Goal: Book appointment/travel/reservation

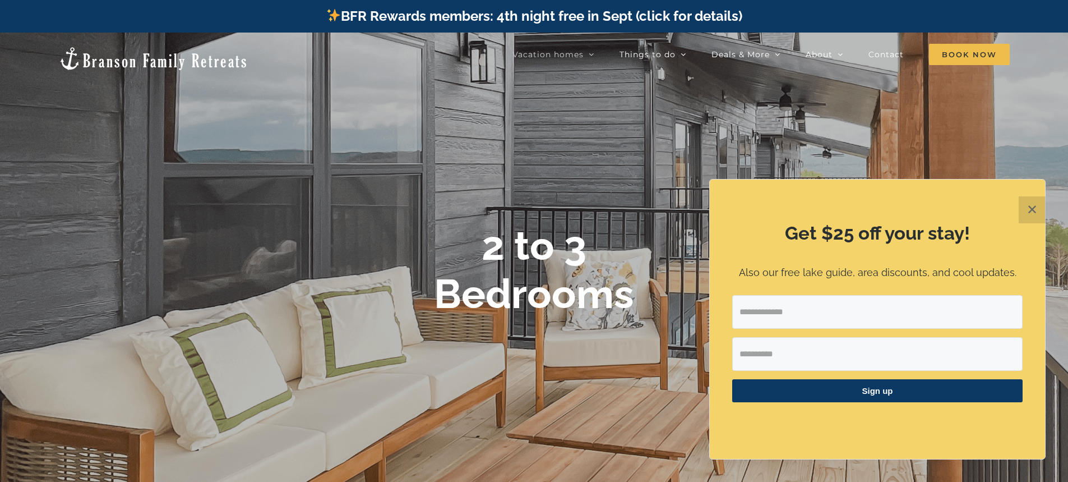
click at [1029, 208] on button "✕" at bounding box center [1032, 209] width 27 height 27
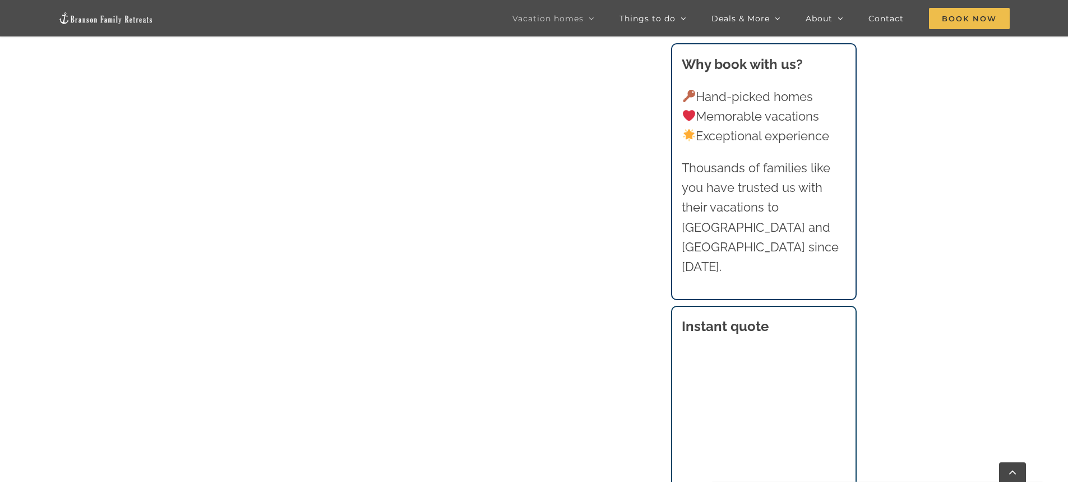
scroll to position [673, 0]
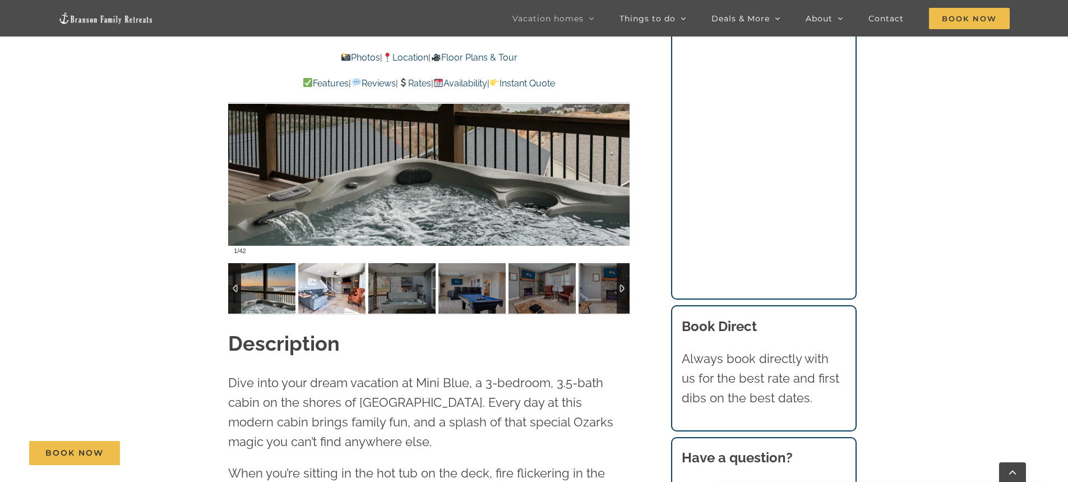
scroll to position [953, 0]
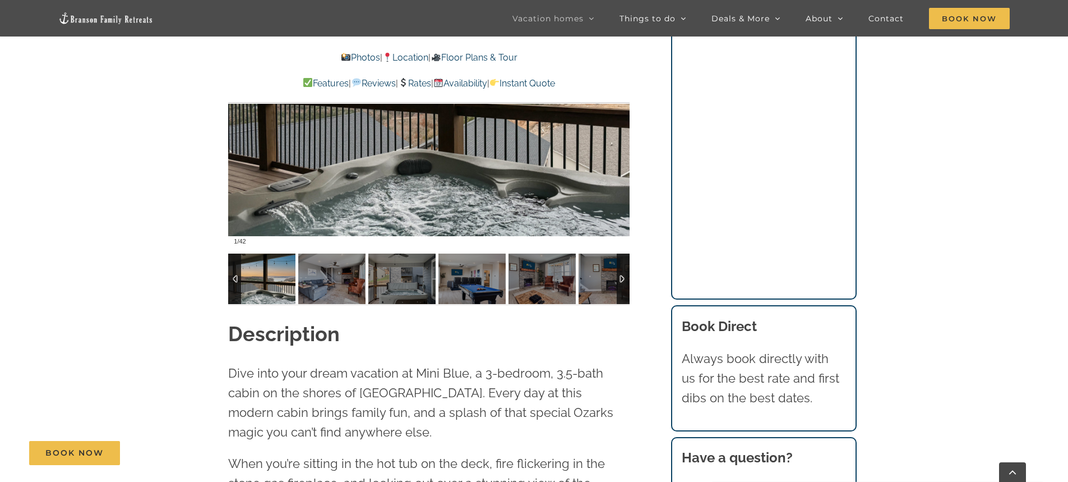
click at [275, 287] on img at bounding box center [261, 279] width 67 height 50
click at [312, 287] on img at bounding box center [331, 279] width 67 height 50
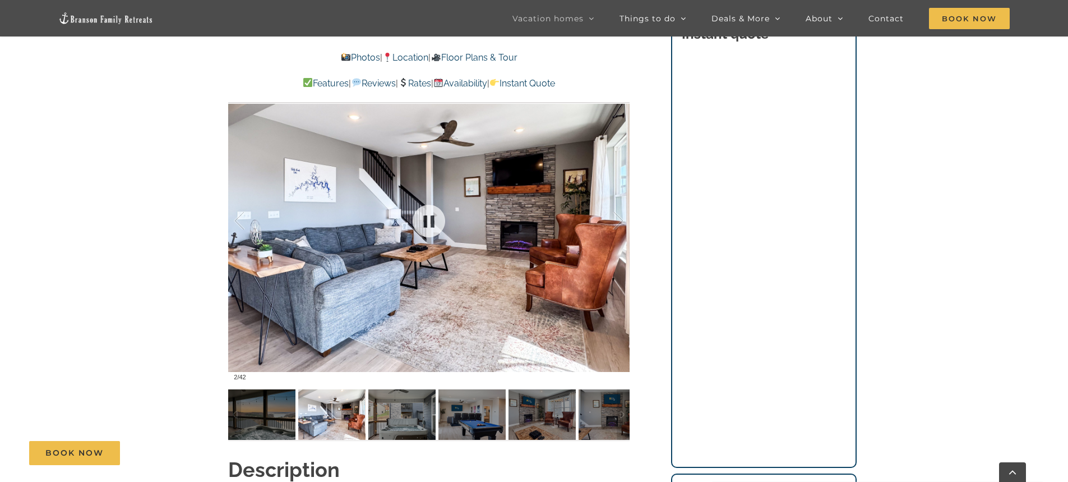
scroll to position [785, 0]
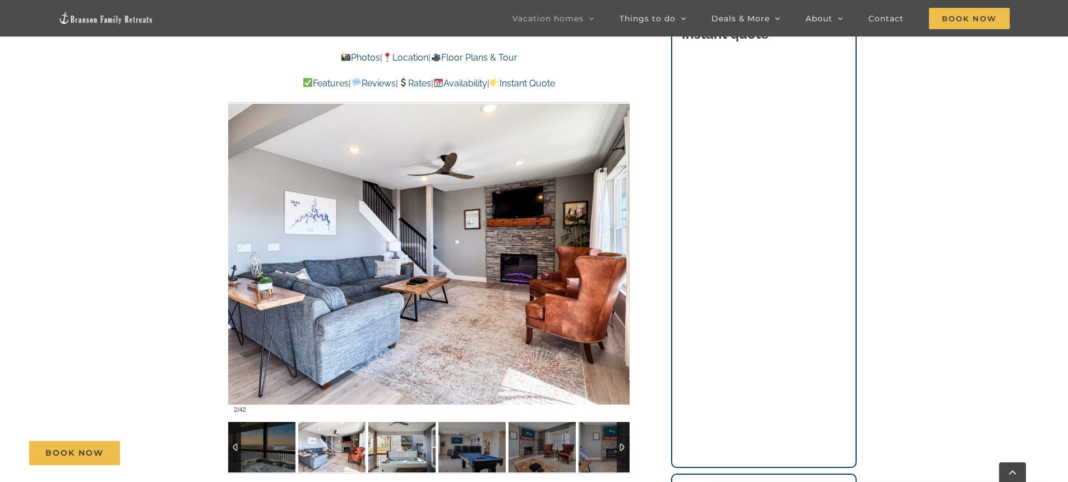
click at [402, 436] on img at bounding box center [401, 447] width 67 height 50
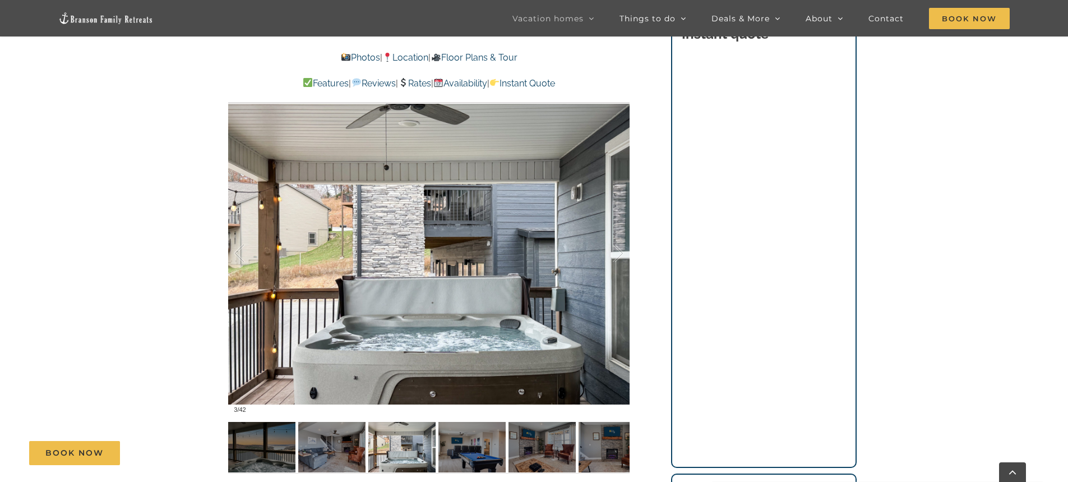
click at [457, 444] on div "Book Now" at bounding box center [543, 453] width 1028 height 24
click at [469, 452] on div "Book Now" at bounding box center [543, 453] width 1028 height 24
click at [482, 451] on div "Book Now" at bounding box center [543, 453] width 1028 height 24
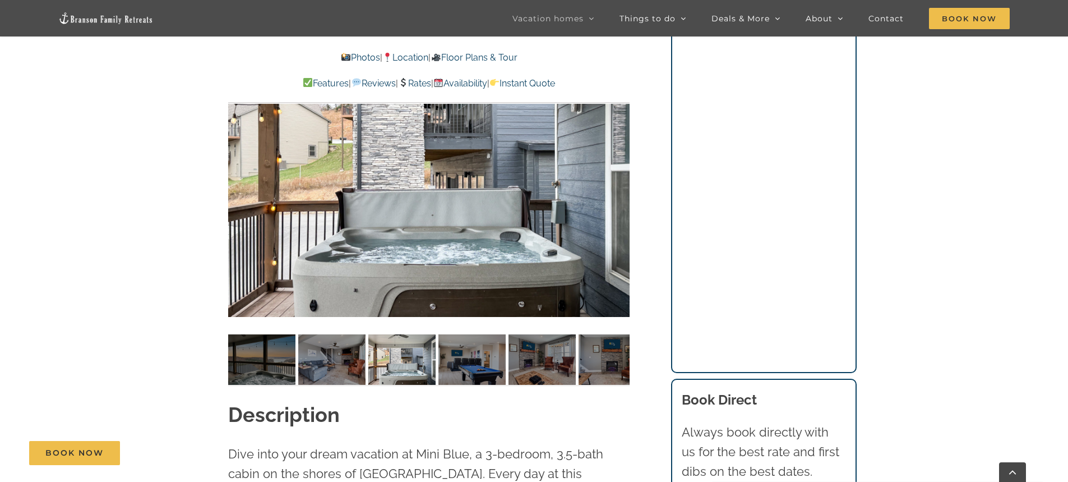
scroll to position [897, 0]
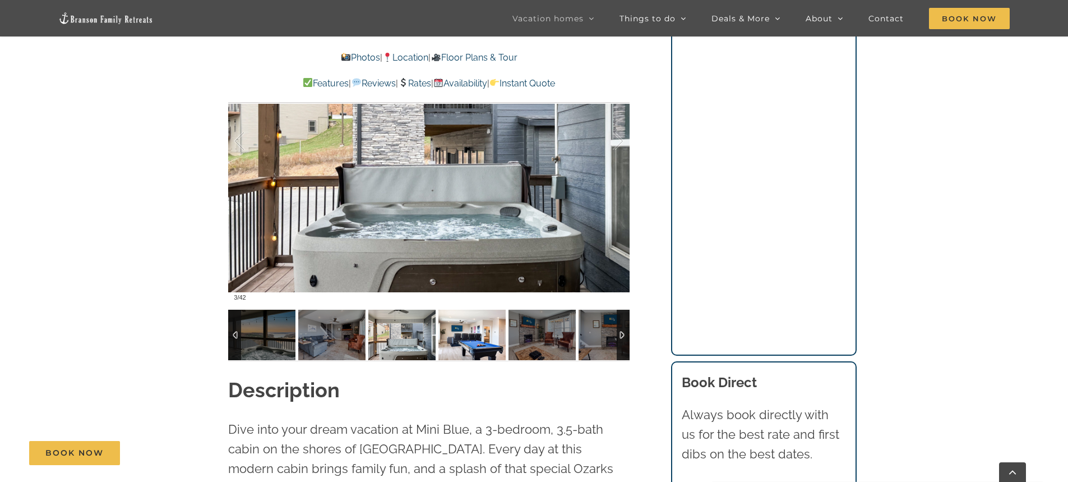
click at [466, 343] on img at bounding box center [472, 335] width 67 height 50
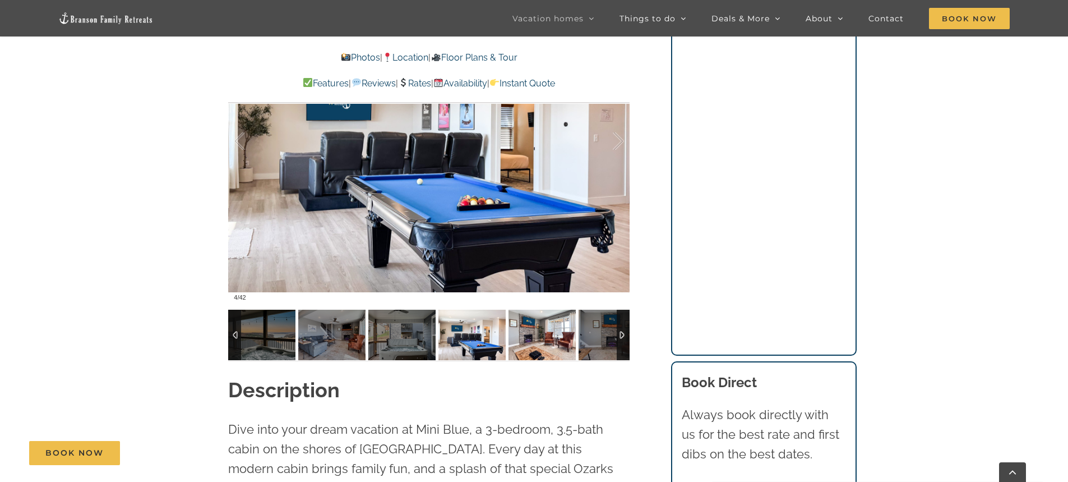
click at [536, 334] on img at bounding box center [542, 335] width 67 height 50
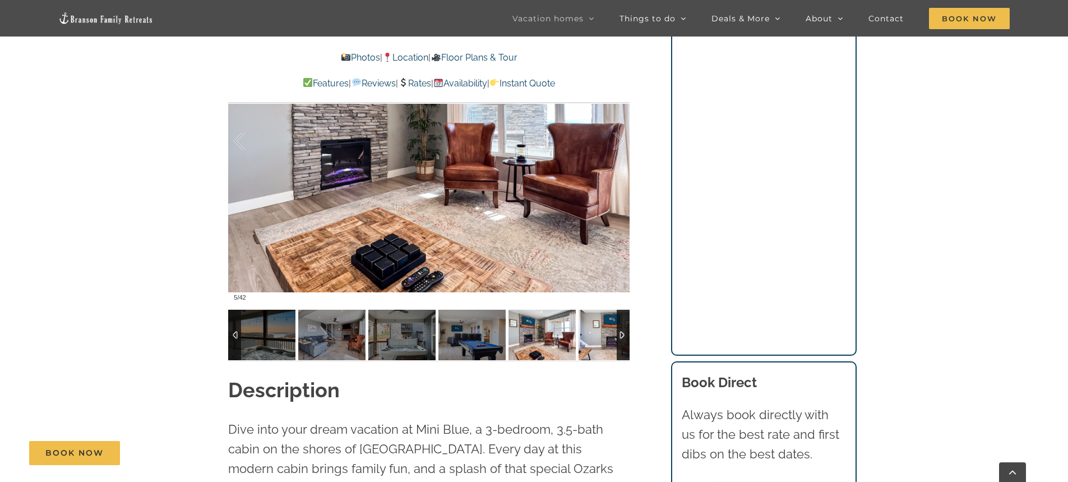
click at [597, 340] on img at bounding box center [612, 335] width 67 height 50
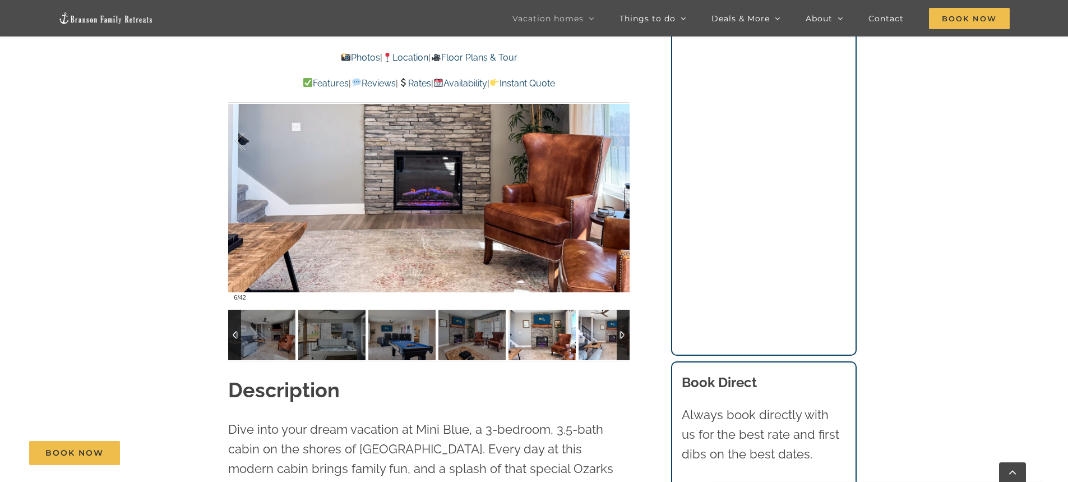
click at [597, 340] on img at bounding box center [612, 335] width 67 height 50
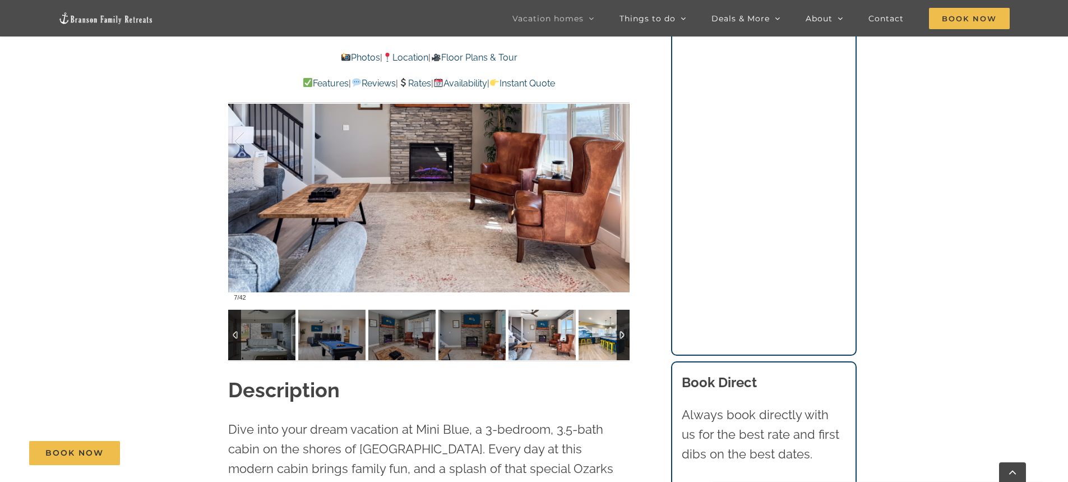
click at [597, 340] on img at bounding box center [612, 335] width 67 height 50
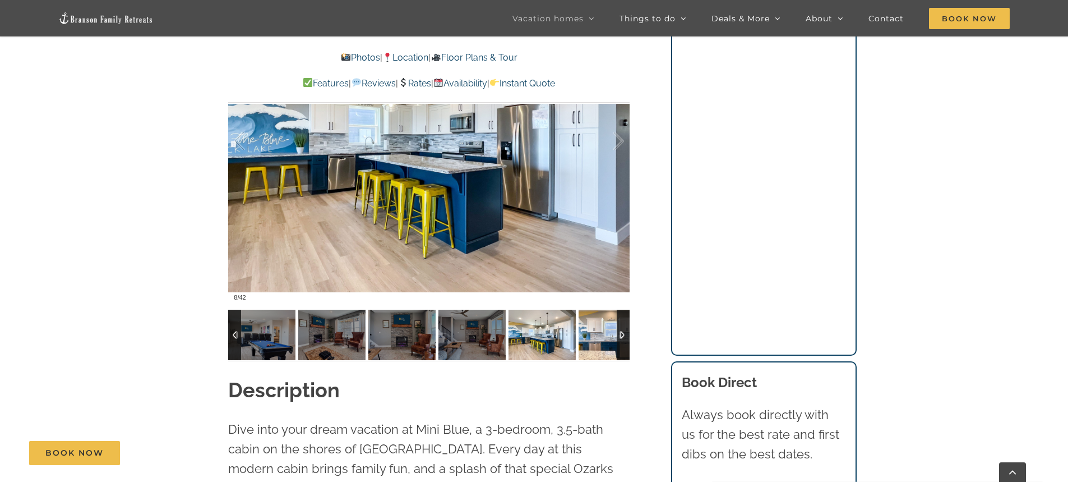
click at [597, 340] on img at bounding box center [612, 335] width 67 height 50
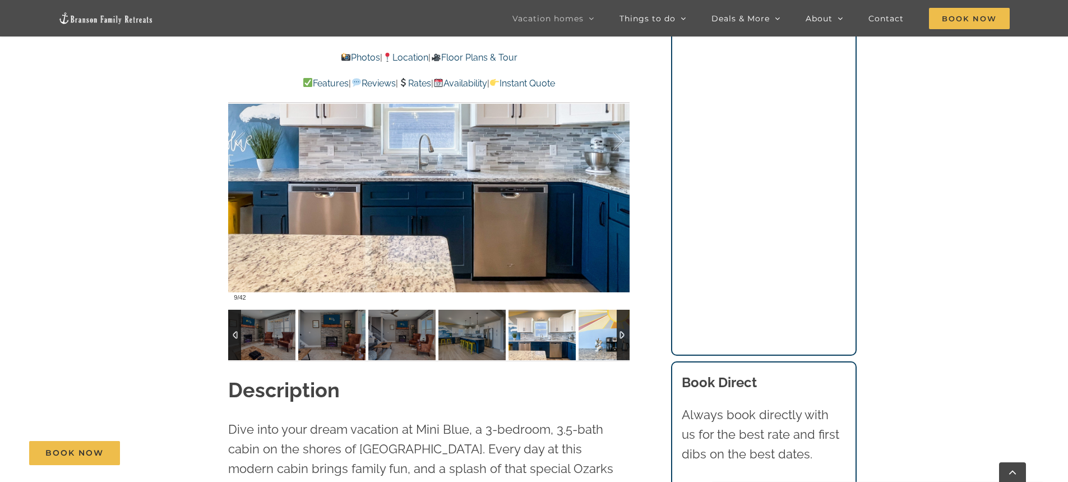
click at [597, 340] on img at bounding box center [612, 335] width 67 height 50
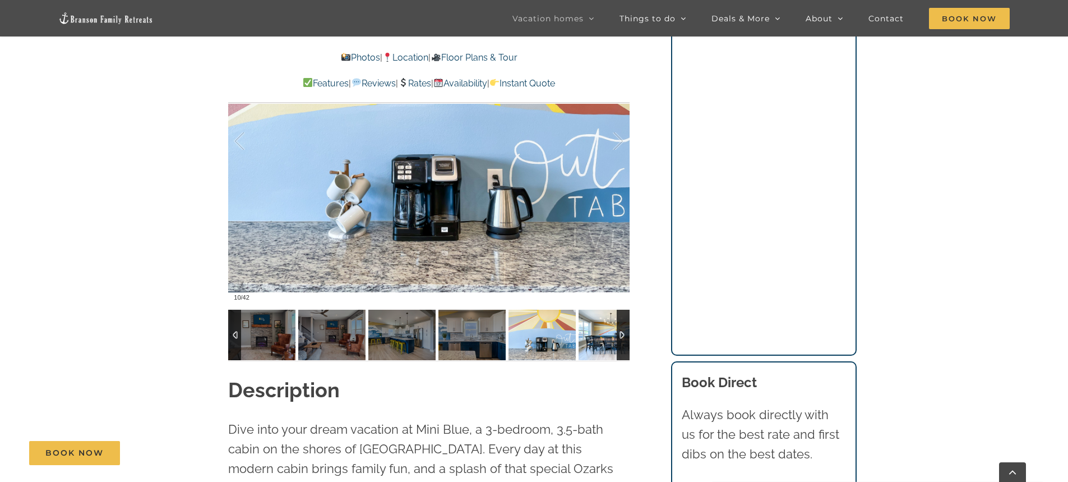
click at [597, 340] on img at bounding box center [612, 335] width 67 height 50
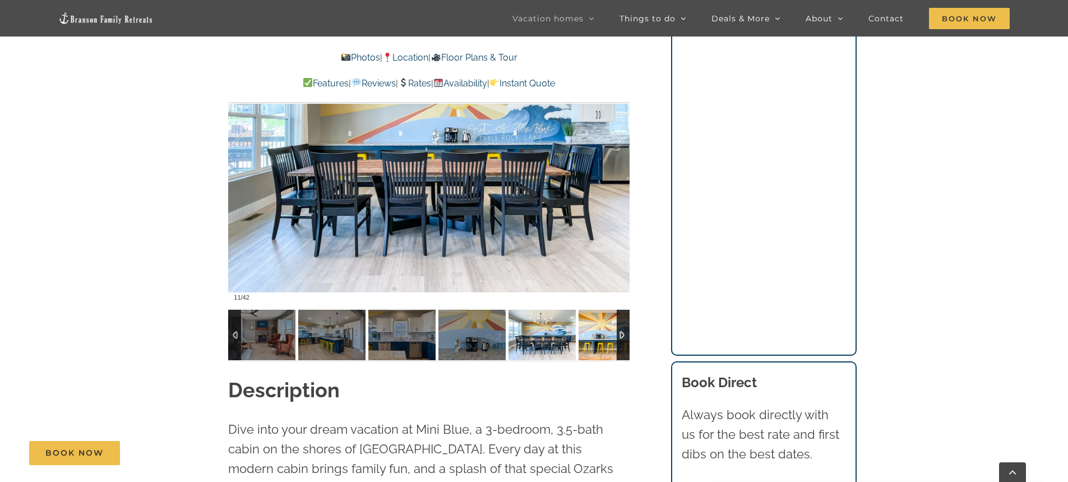
click at [597, 340] on img at bounding box center [612, 335] width 67 height 50
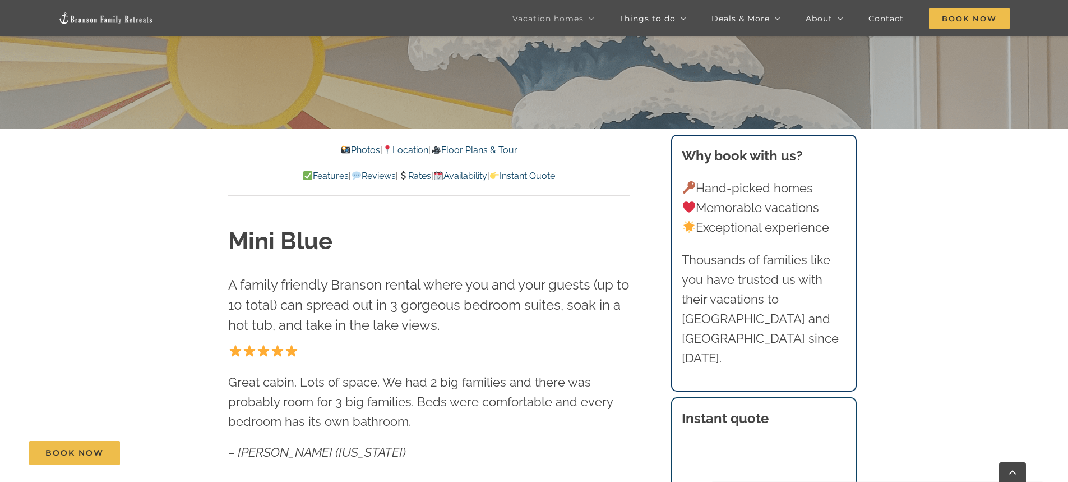
scroll to position [337, 0]
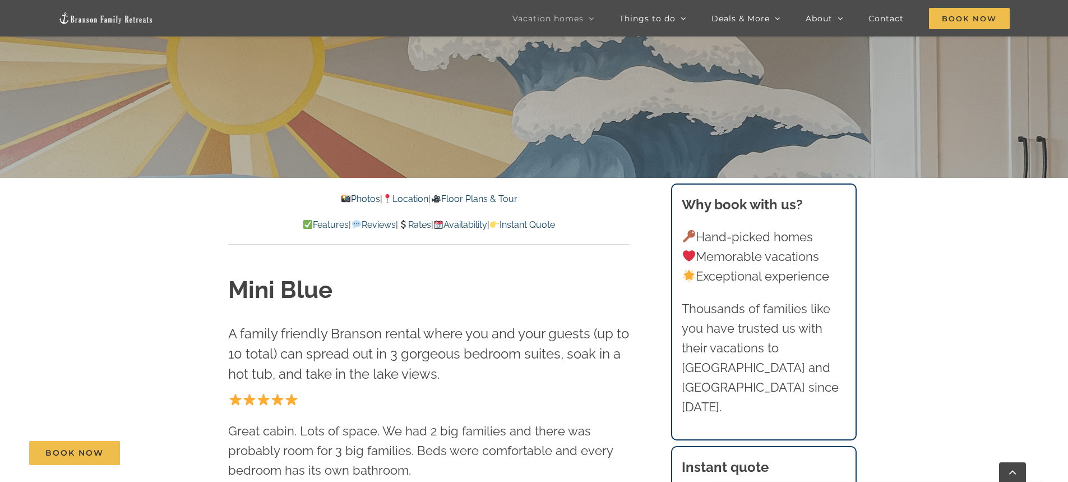
click at [425, 225] on link "Rates" at bounding box center [414, 224] width 33 height 11
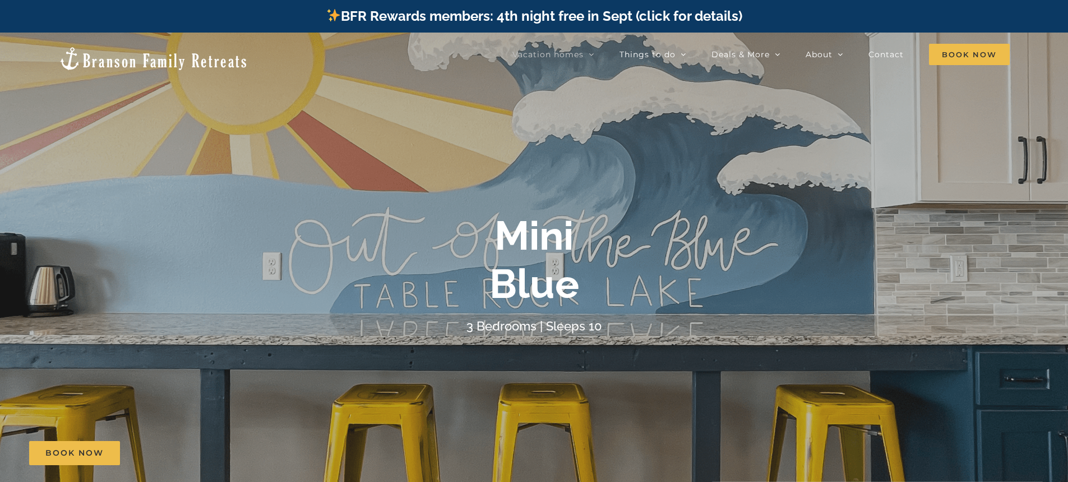
click at [139, 52] on img at bounding box center [153, 58] width 190 height 25
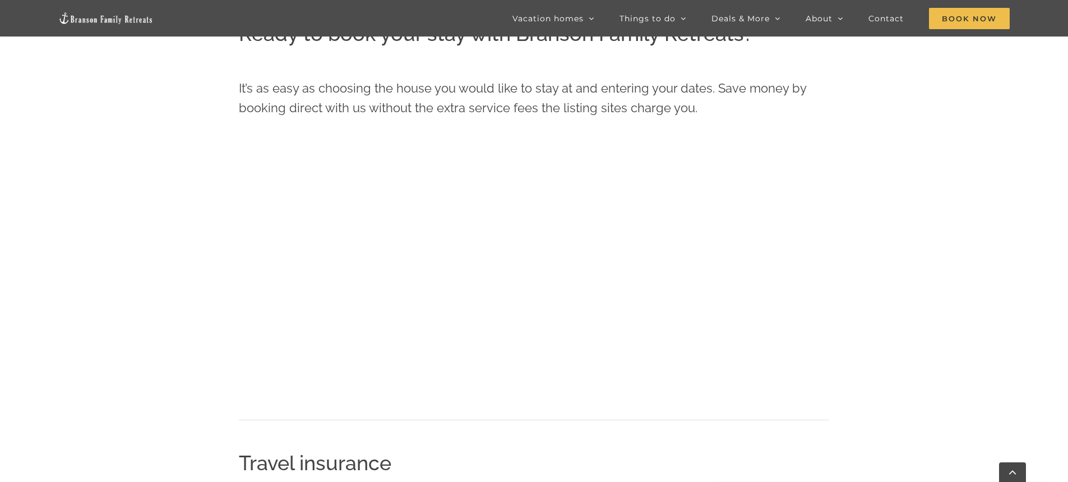
scroll to position [538, 0]
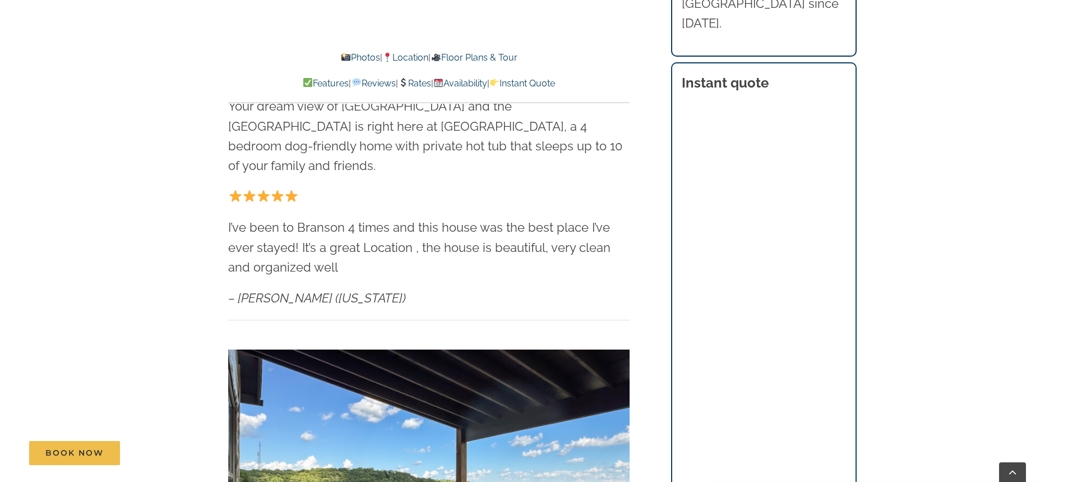
scroll to position [449, 0]
